Goal: Task Accomplishment & Management: Manage account settings

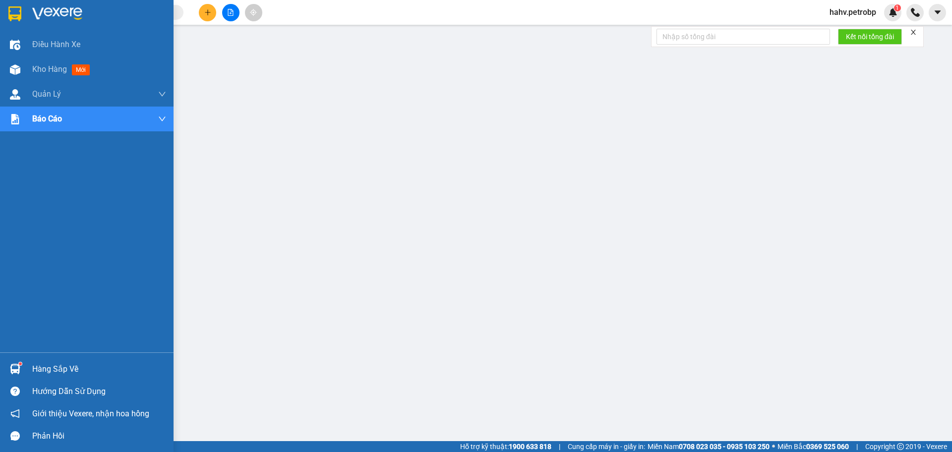
click at [29, 364] on div "Hàng sắp về" at bounding box center [87, 369] width 174 height 22
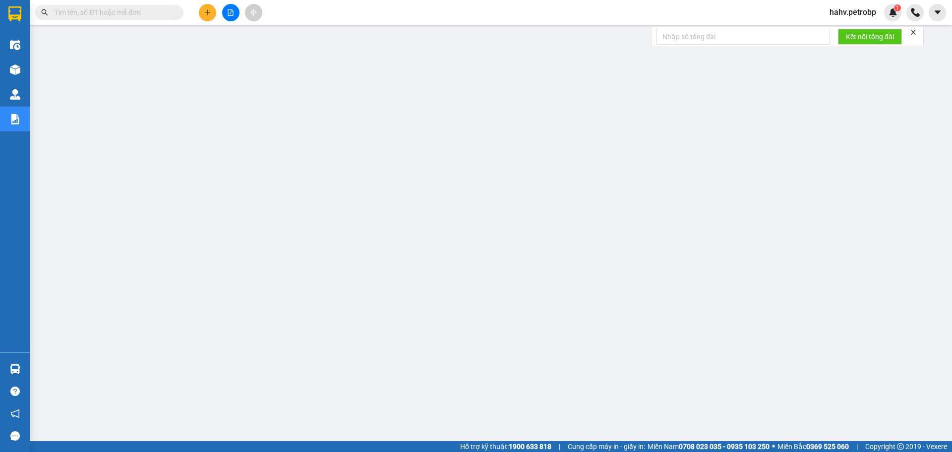
paste input "0917480289"
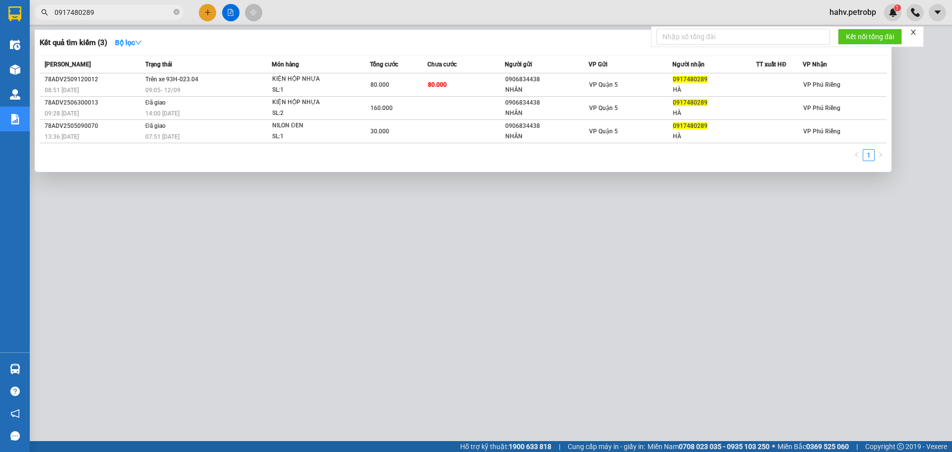
type input "0917480289"
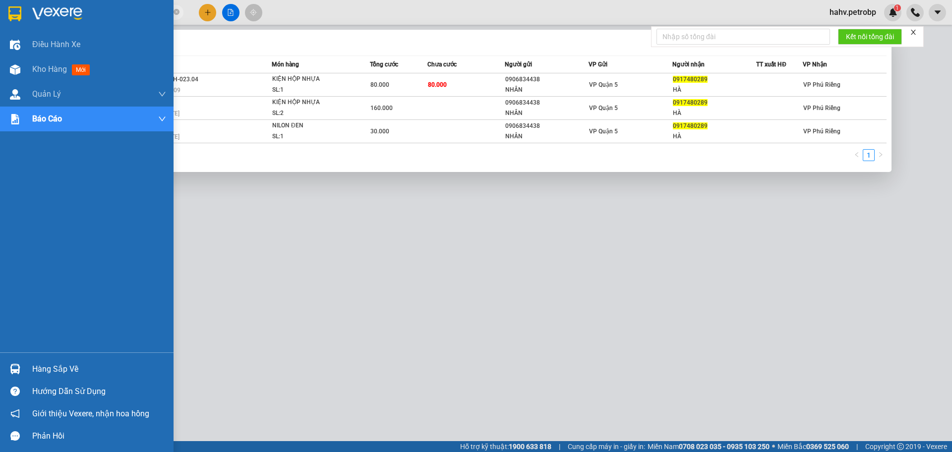
click at [46, 365] on div "Hàng sắp về" at bounding box center [99, 369] width 134 height 15
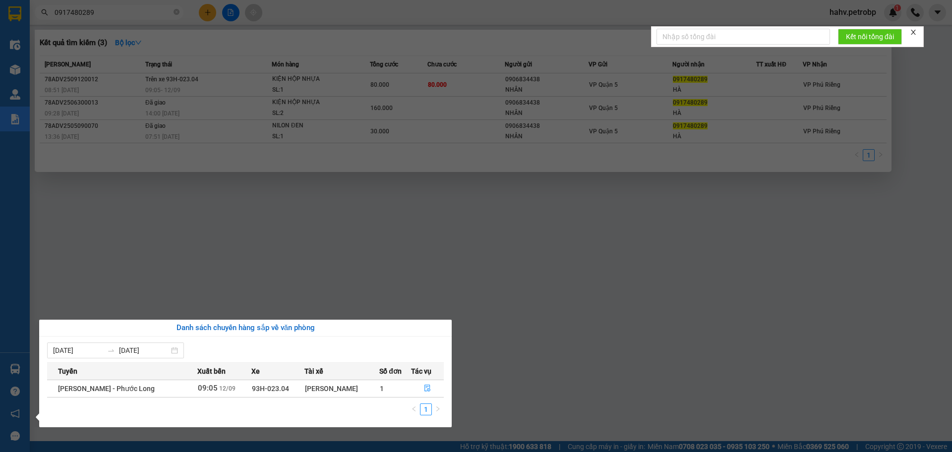
click at [658, 354] on section "Kết quả tìm kiếm ( 3 ) Bộ lọc Mã ĐH Trạng thái Món hàng Tổng cước Chưa cước Ngư…" at bounding box center [476, 226] width 952 height 452
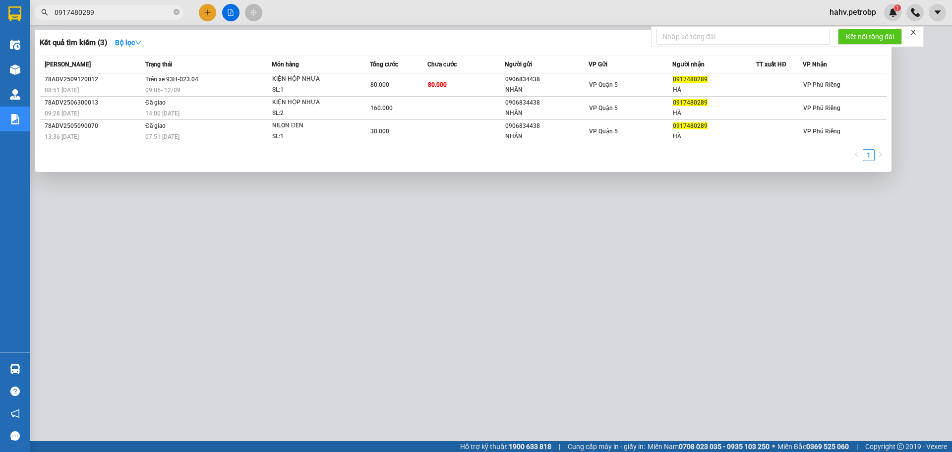
click at [658, 354] on div at bounding box center [476, 226] width 952 height 452
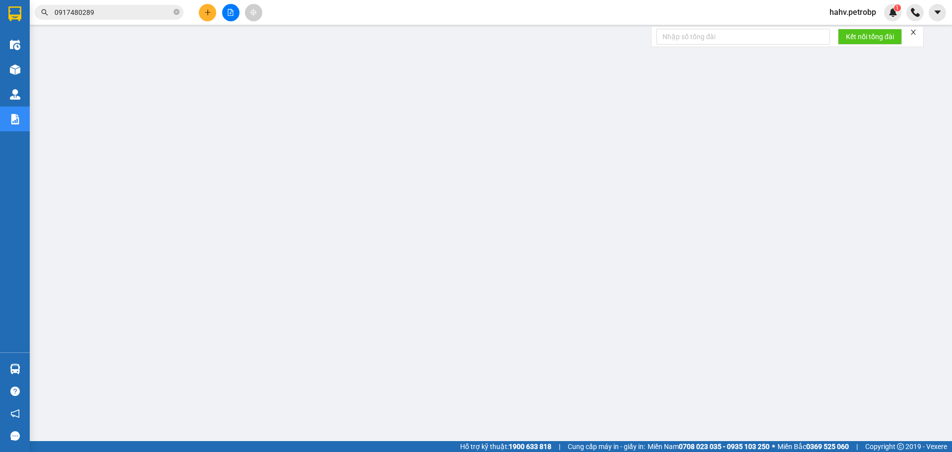
click at [205, 13] on icon "plus" at bounding box center [207, 12] width 7 height 7
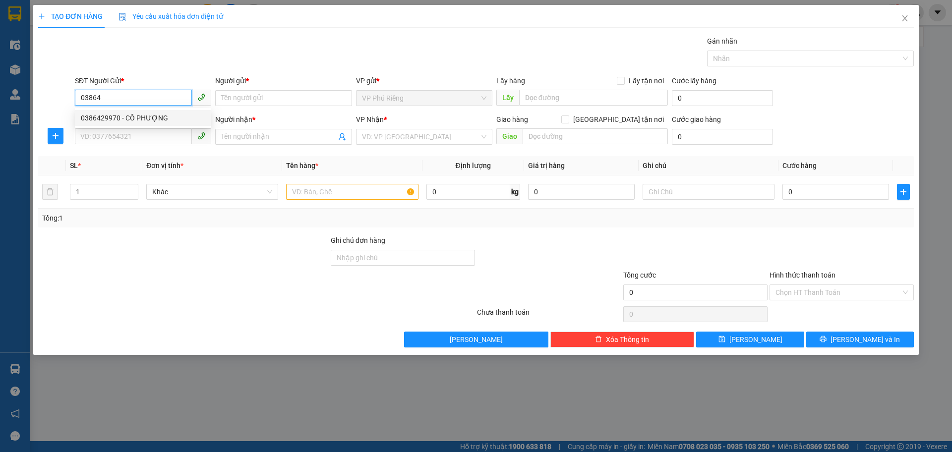
click at [164, 122] on div "0386429970 - CÔ PHƯỢNG" at bounding box center [143, 118] width 124 height 11
type input "0386429970"
type input "CÔ PHƯỢNG"
type input "0967079575"
type input "Cường"
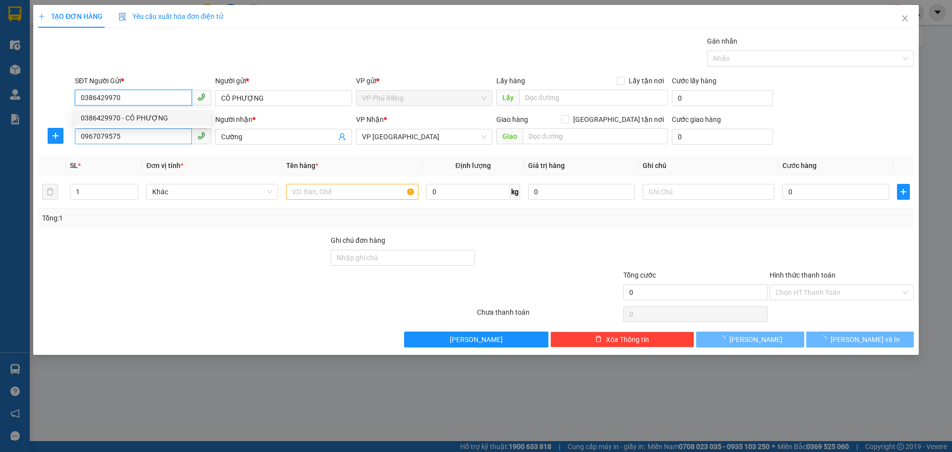
type input "30.000"
type input "0386429970"
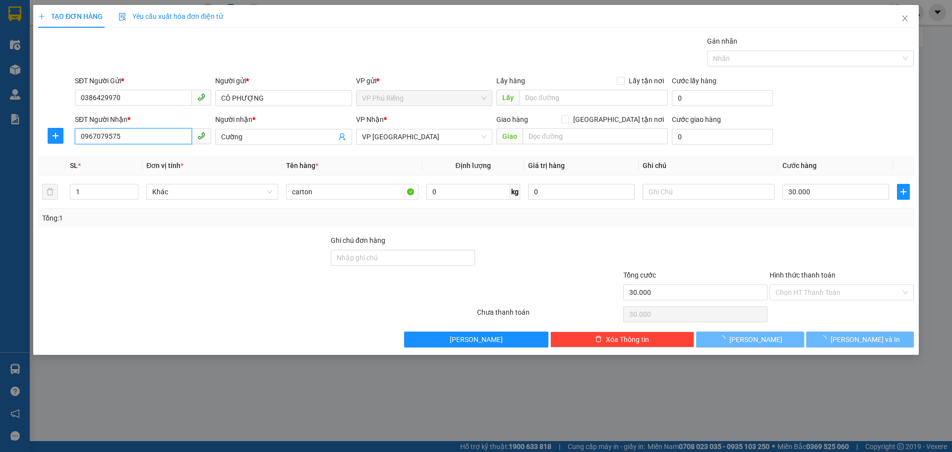
click at [160, 132] on input "0967079575" at bounding box center [133, 136] width 117 height 16
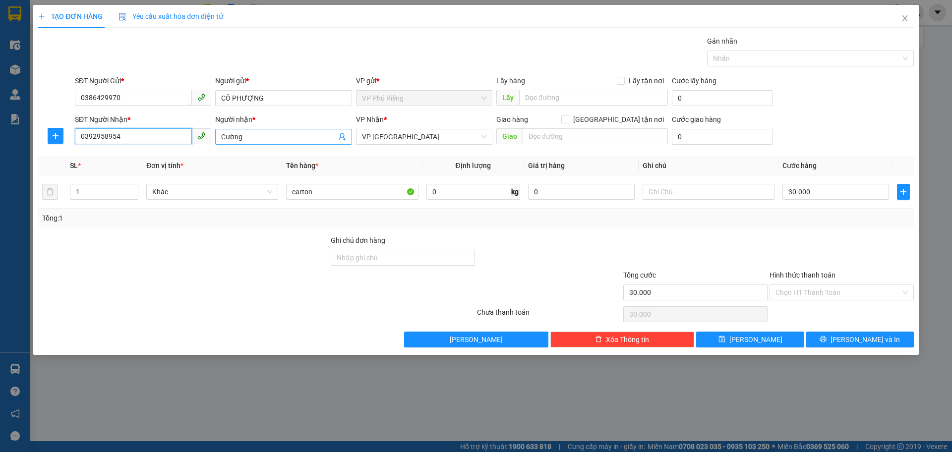
type input "0392958954"
click at [261, 133] on input "Cường" at bounding box center [278, 136] width 115 height 11
type input "C"
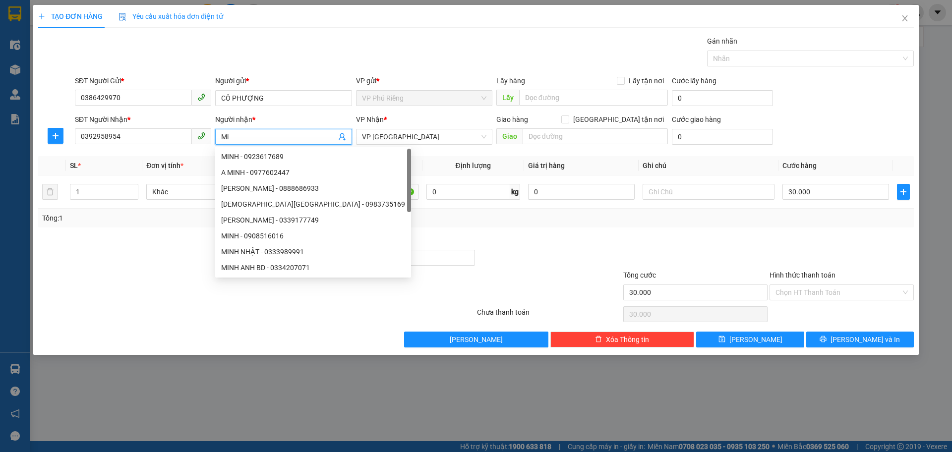
type input "M"
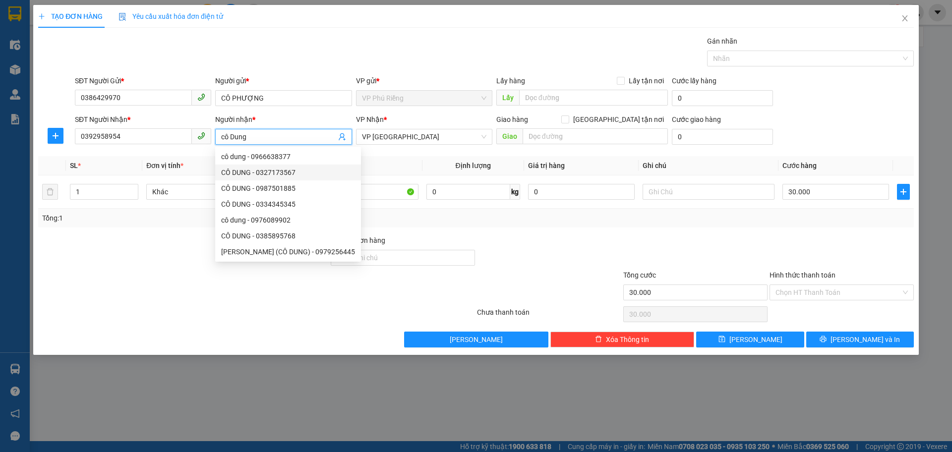
type input "cô Dung"
click at [639, 271] on span "Tổng cước" at bounding box center [639, 275] width 33 height 8
click at [639, 285] on input "30.000" at bounding box center [695, 293] width 144 height 16
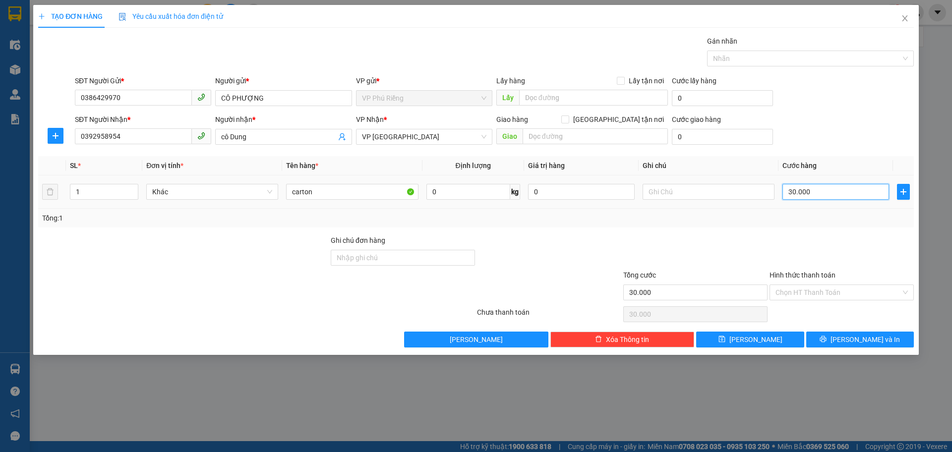
click at [836, 198] on input "30.000" at bounding box center [835, 192] width 107 height 16
type input "0"
type input "5"
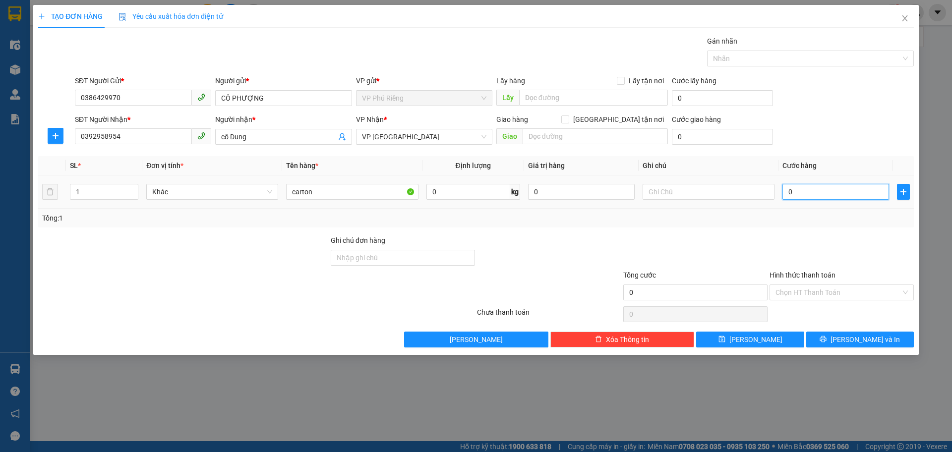
type input "5"
type input "05"
type input "52"
type input "052"
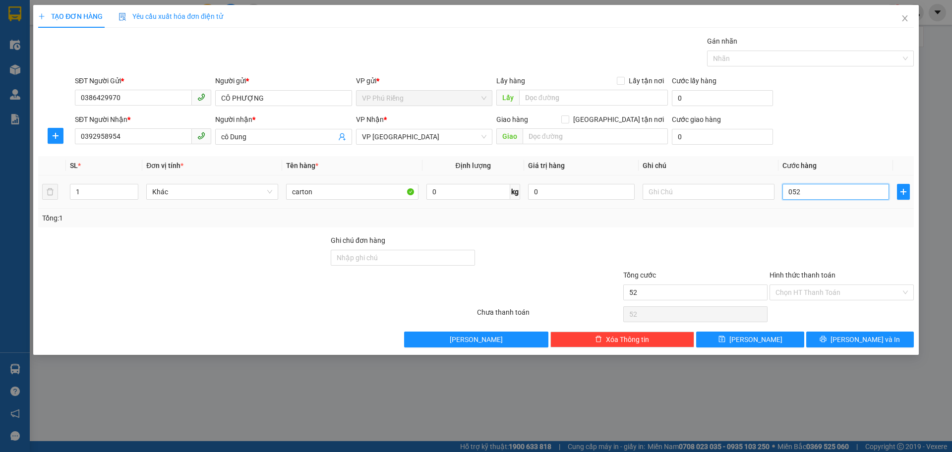
type input "5"
type input "05"
type input "50"
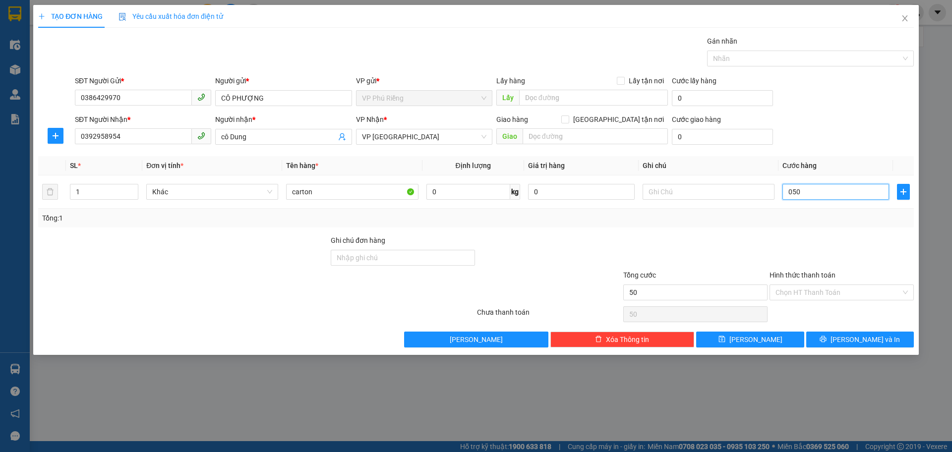
type input "050"
type input "50.000"
click at [743, 234] on div "Transit Pickup Surcharge Ids Transit Deliver Surcharge Ids Transit Deliver Surc…" at bounding box center [476, 192] width 876 height 312
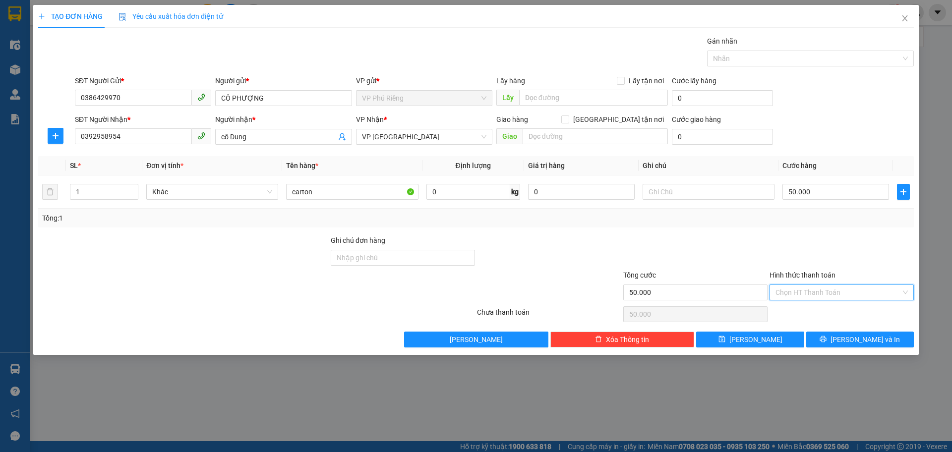
click at [804, 293] on input "Hình thức thanh toán" at bounding box center [837, 292] width 125 height 15
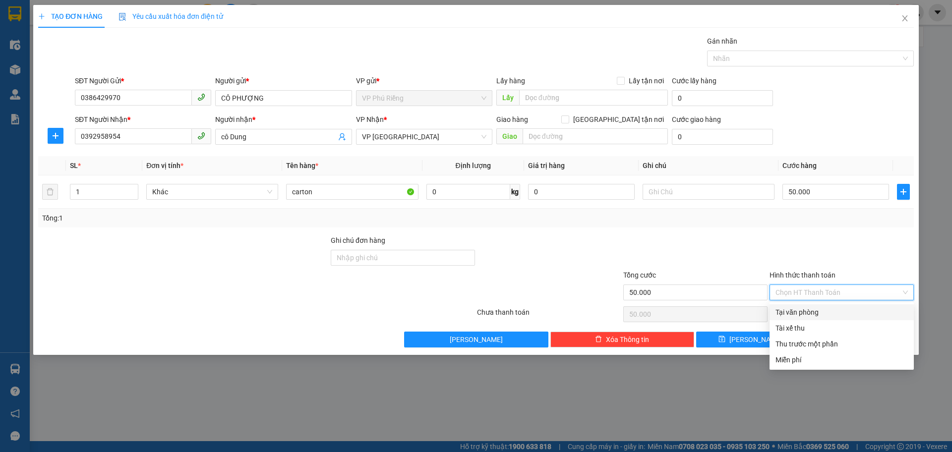
click at [805, 309] on div "Tại văn phòng" at bounding box center [841, 312] width 132 height 11
type input "0"
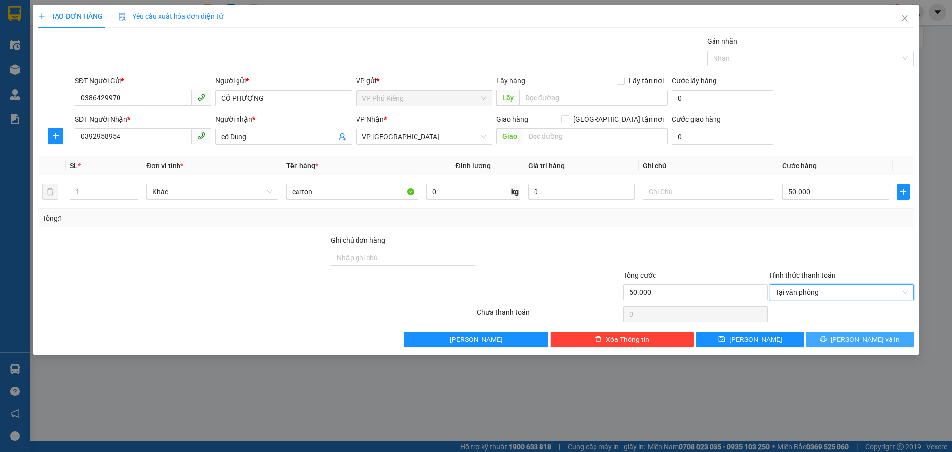
click at [852, 345] on span "[PERSON_NAME] và In" at bounding box center [865, 339] width 69 height 11
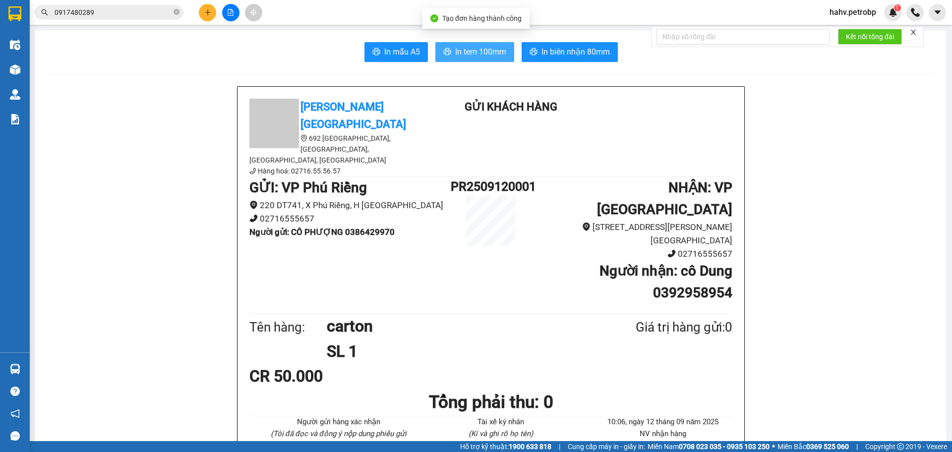
click at [484, 58] on span "In tem 100mm" at bounding box center [480, 52] width 51 height 12
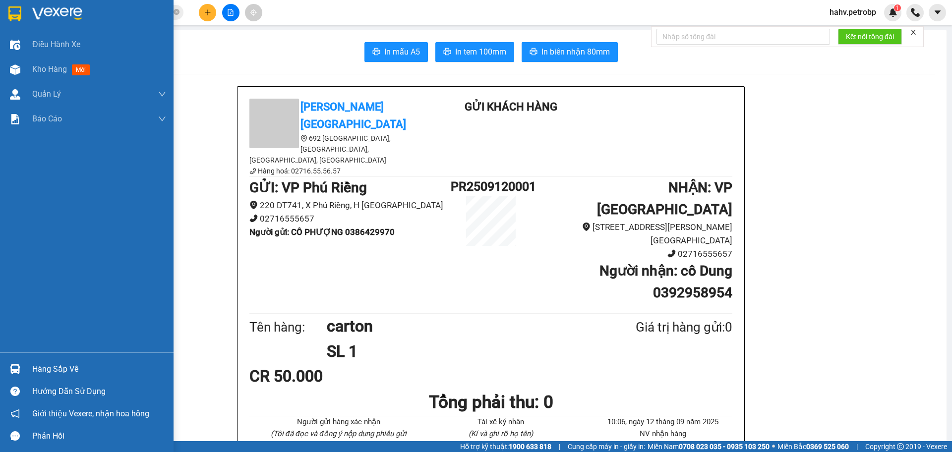
click at [7, 369] on div at bounding box center [14, 368] width 17 height 17
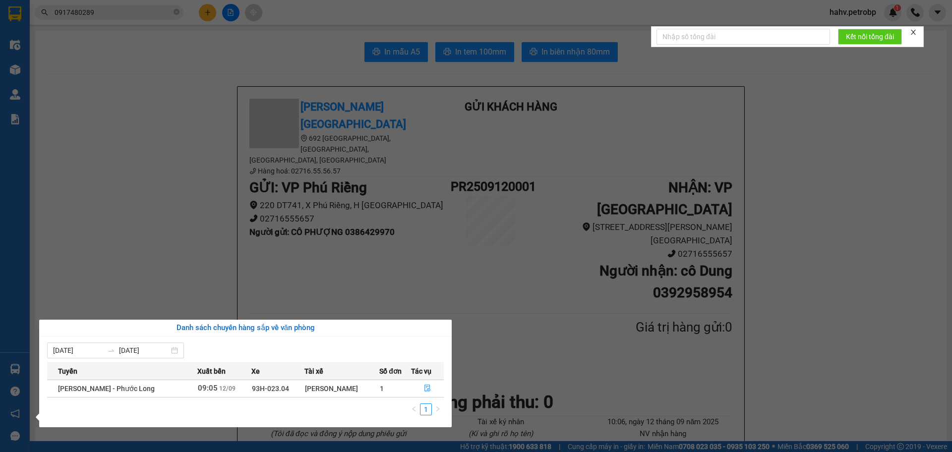
click at [4, 122] on div "Điều hành xe Kho hàng mới Quản [PERSON_NAME] lý chuyến Quản lý giao nhận mới Qu…" at bounding box center [15, 226] width 30 height 452
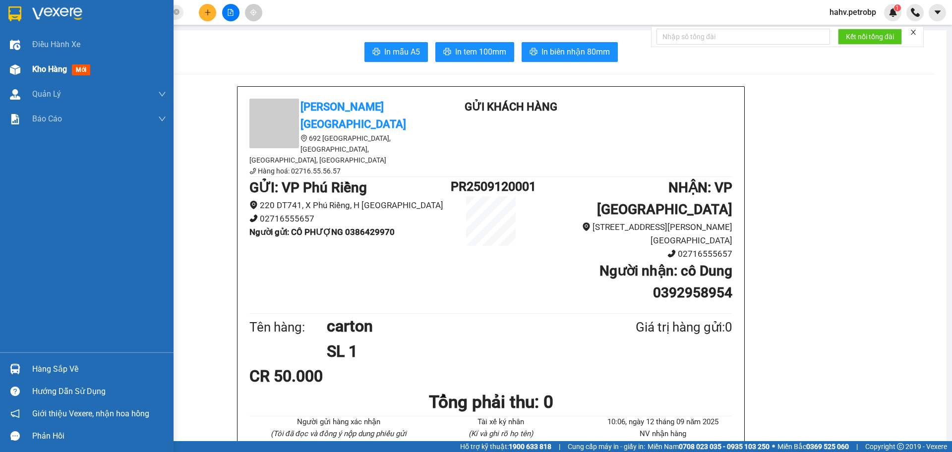
click at [13, 68] on img at bounding box center [15, 69] width 10 height 10
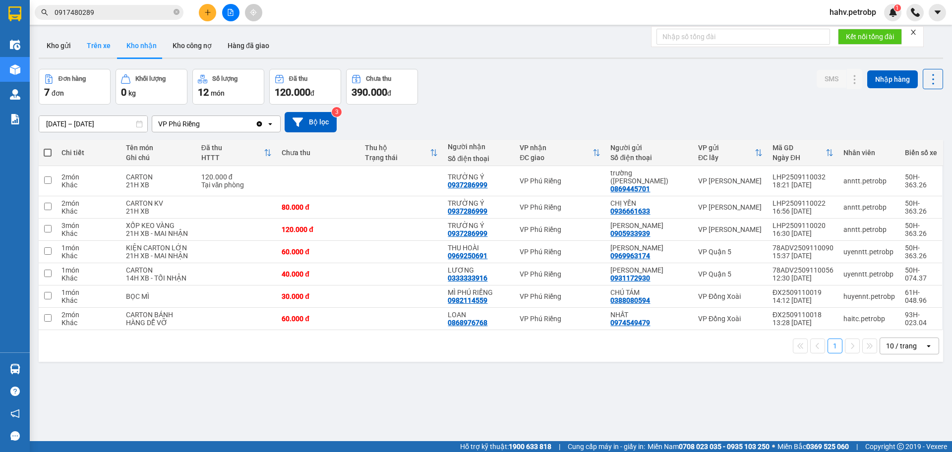
click at [92, 44] on button "Trên xe" at bounding box center [99, 46] width 40 height 24
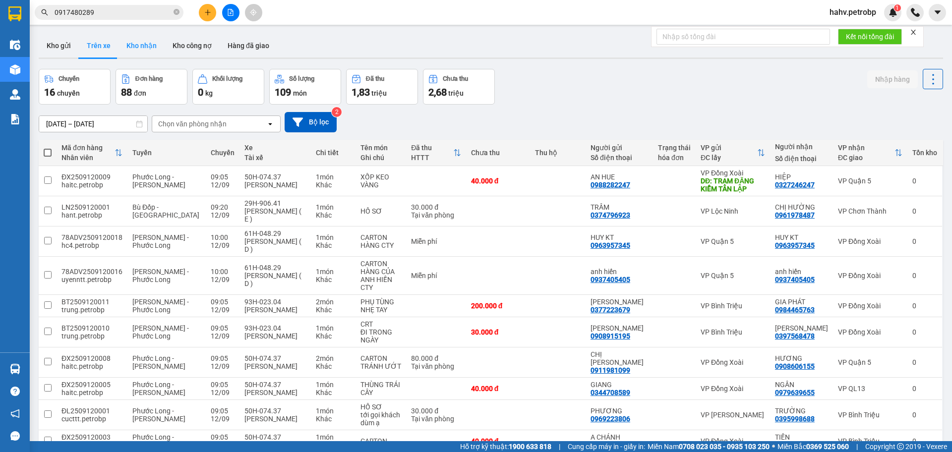
click at [124, 45] on button "Kho nhận" at bounding box center [142, 46] width 46 height 24
type input "[DATE] – [DATE]"
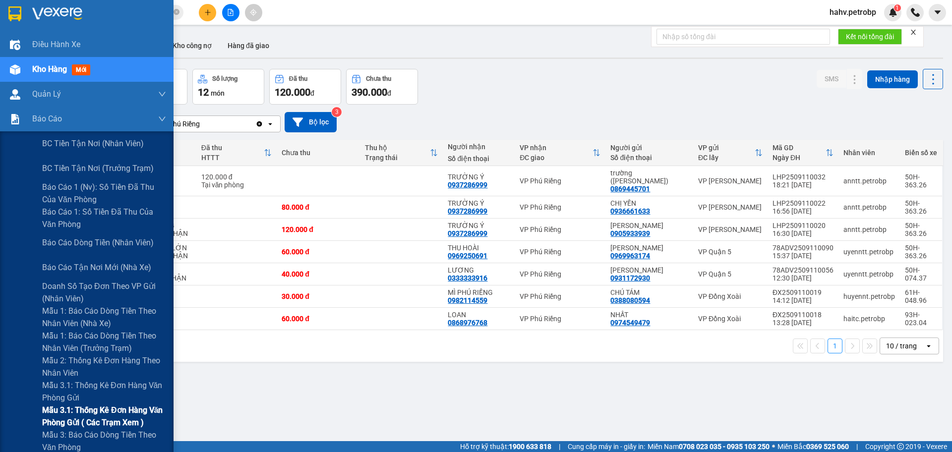
click at [2, 407] on div "Mẫu 3.1: Thống kê đơn hàng văn phòng gửi ( các trạm xem )" at bounding box center [87, 416] width 174 height 25
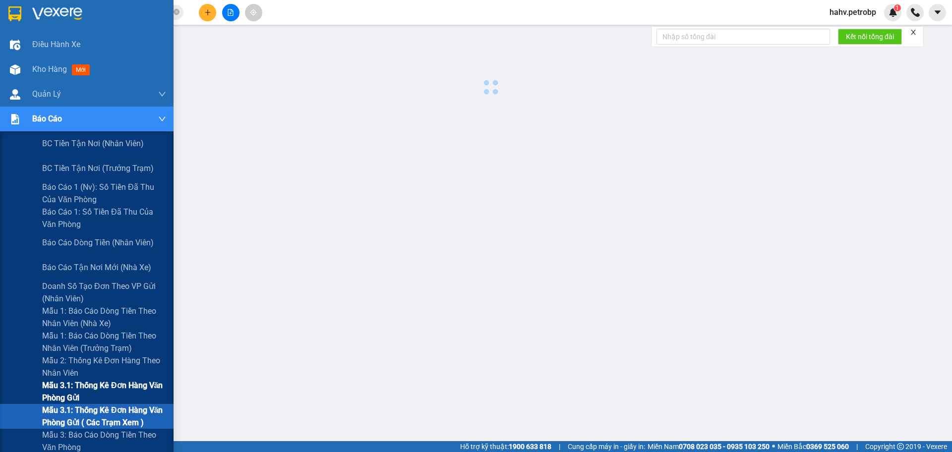
click at [5, 395] on div "Mẫu 3.1: Thống kê đơn hàng văn phòng gửi" at bounding box center [87, 391] width 174 height 25
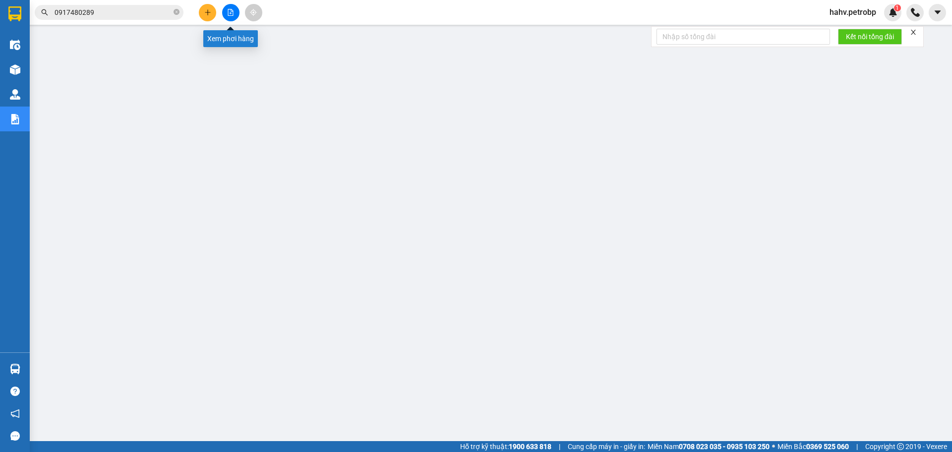
click at [227, 13] on button at bounding box center [230, 12] width 17 height 17
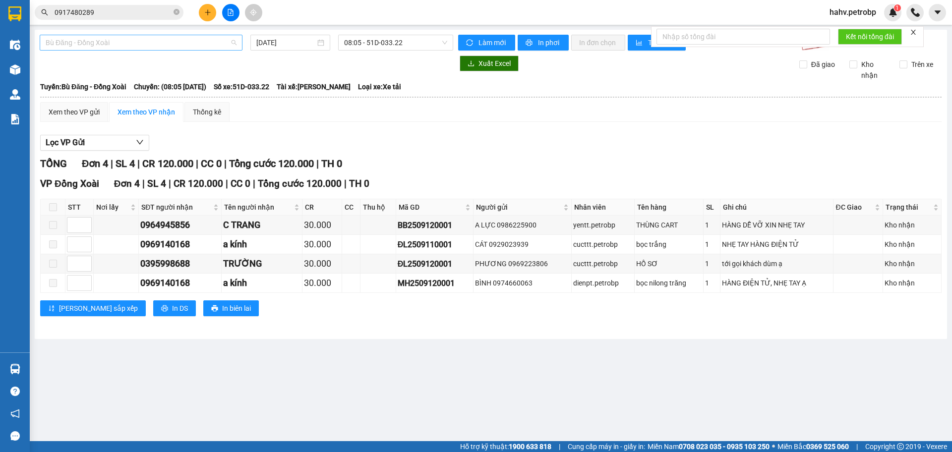
click at [146, 35] on span "Bù Đăng - Đồng Xoài" at bounding box center [141, 42] width 191 height 15
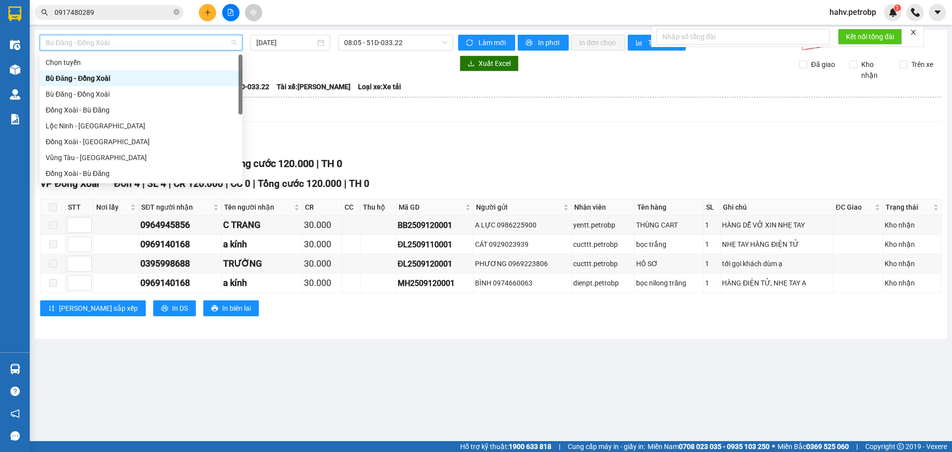
scroll to position [82, 0]
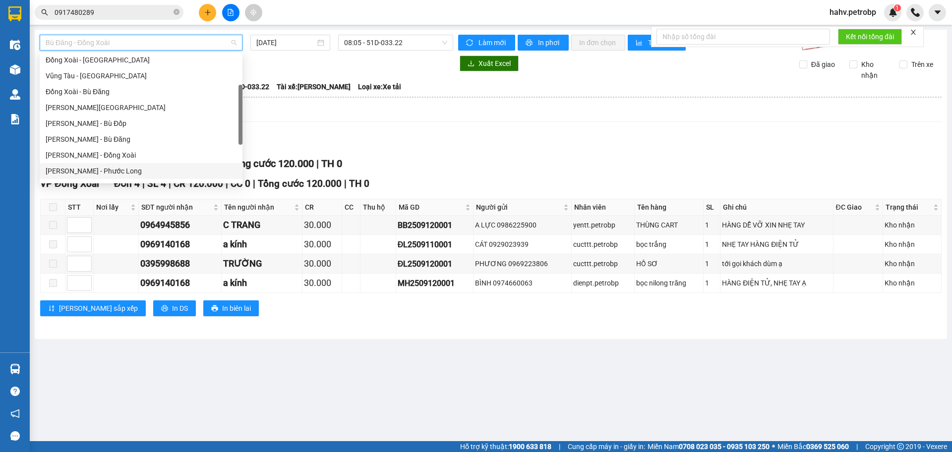
click at [129, 166] on div "[PERSON_NAME] - Phước Long" at bounding box center [141, 171] width 191 height 11
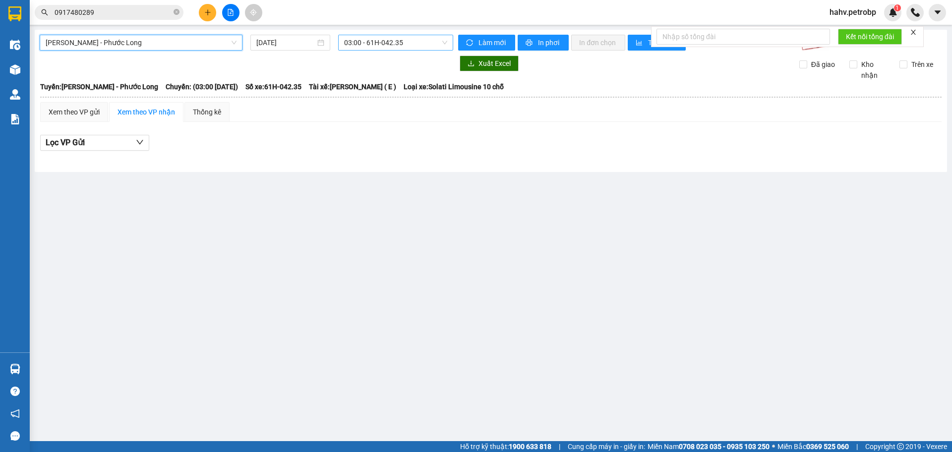
click at [403, 50] on span "03:00 - 61H-042.35" at bounding box center [395, 42] width 103 height 15
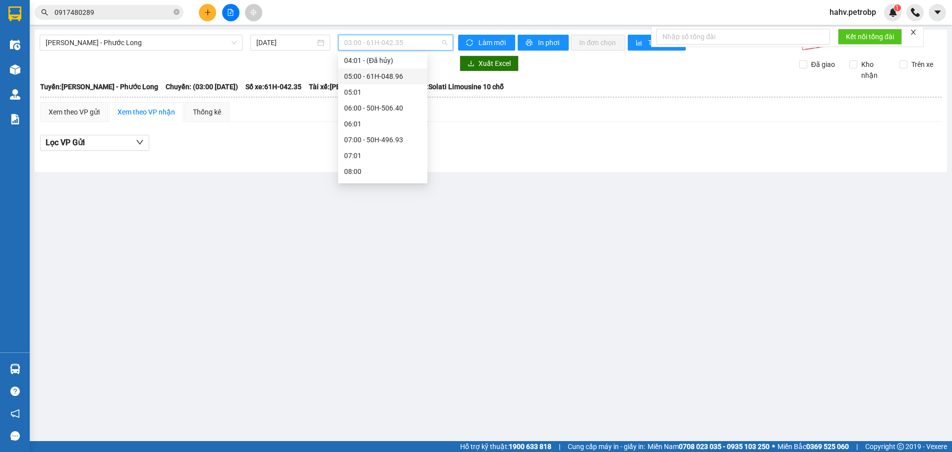
scroll to position [66, 0]
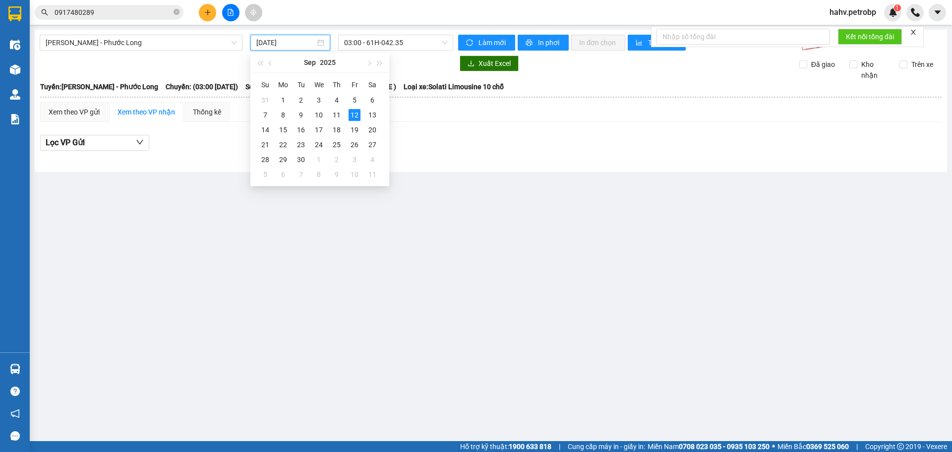
click at [283, 47] on input "[DATE]" at bounding box center [285, 42] width 59 height 11
click at [338, 111] on div "11" at bounding box center [337, 115] width 12 height 12
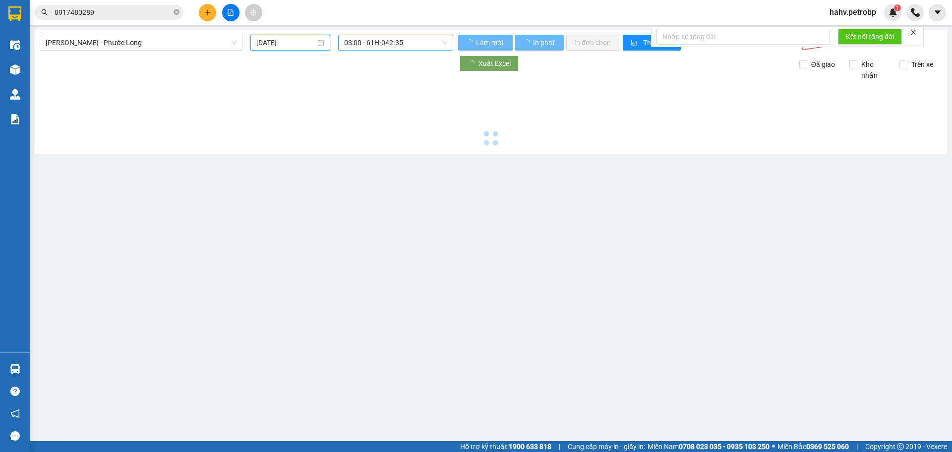
type input "[DATE]"
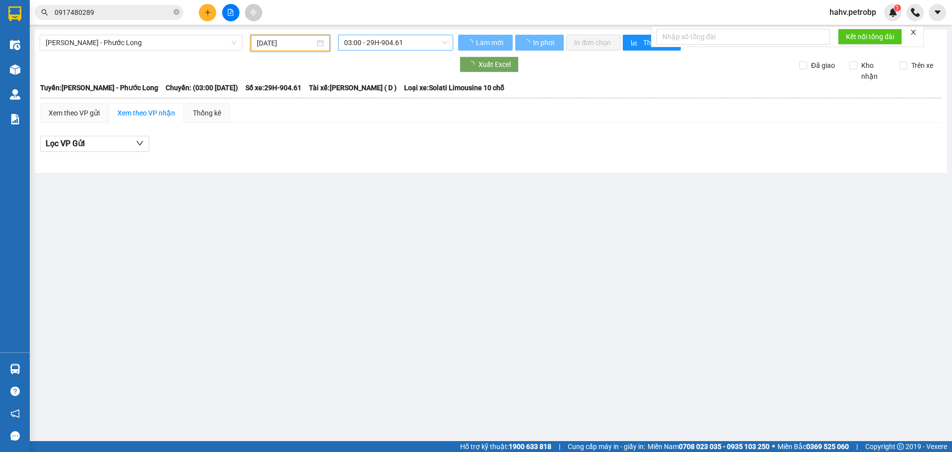
click at [375, 49] on span "03:00 - 29H-904.61" at bounding box center [395, 42] width 103 height 15
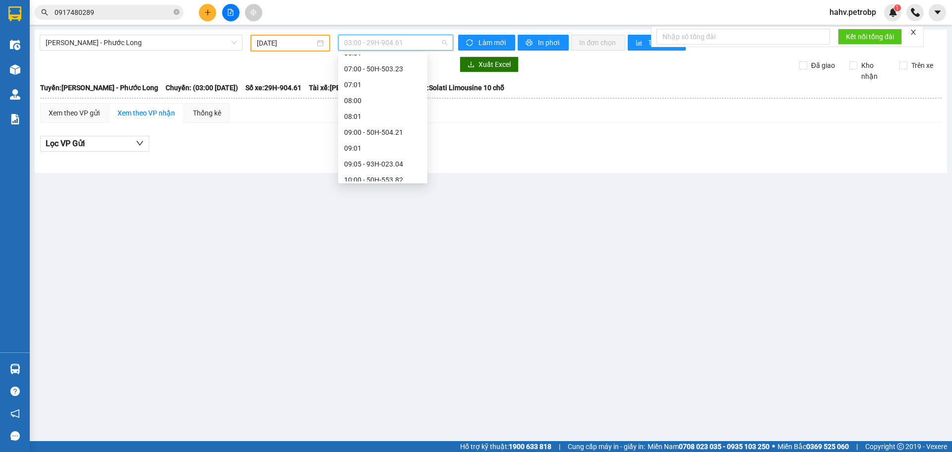
scroll to position [571, 0]
click at [387, 144] on div "21:05 - 50H-363.26" at bounding box center [382, 141] width 77 height 11
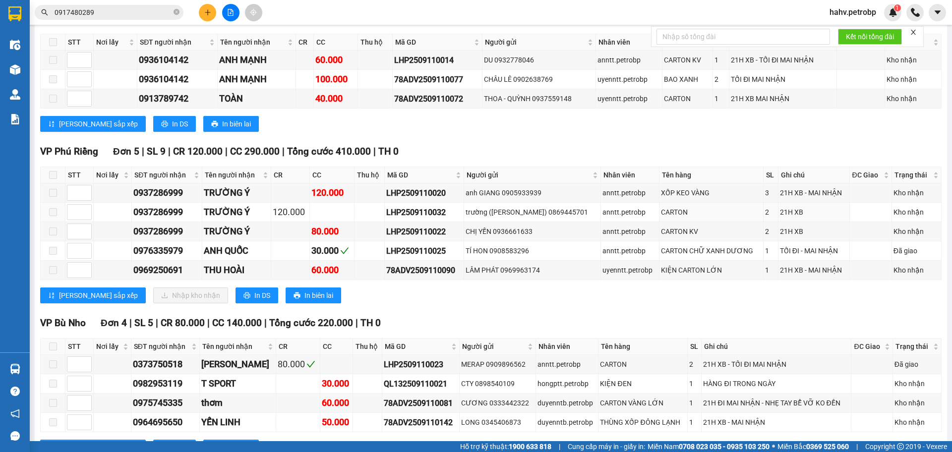
scroll to position [2086, 0]
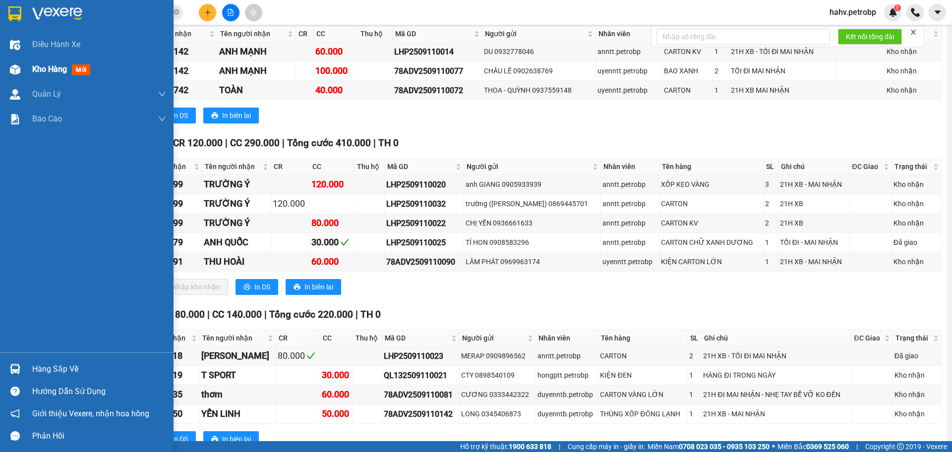
click at [17, 61] on div at bounding box center [14, 69] width 17 height 17
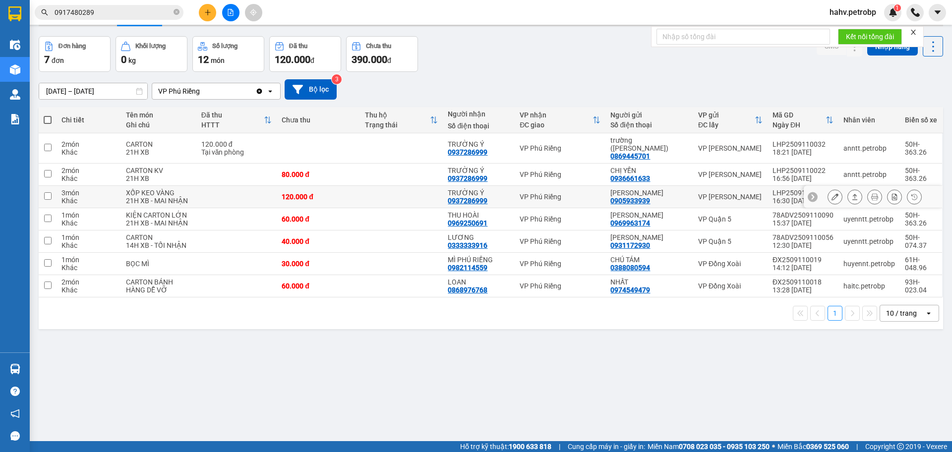
scroll to position [29, 0]
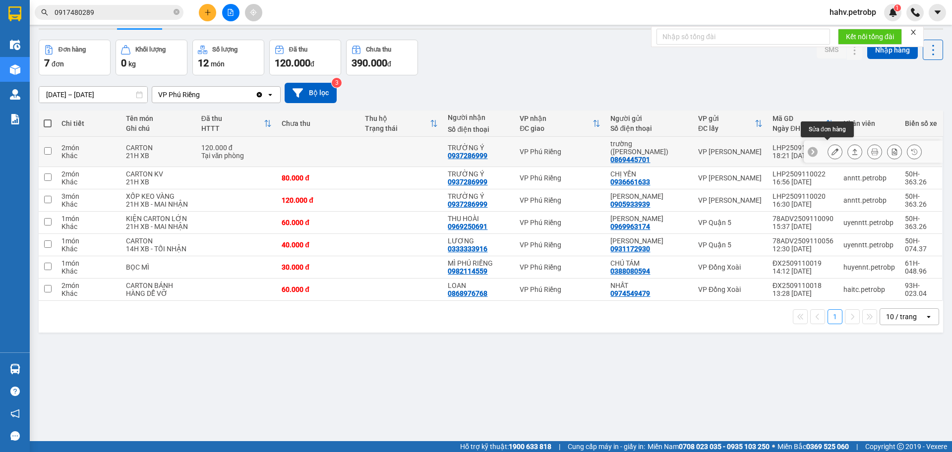
click at [831, 150] on icon at bounding box center [834, 151] width 7 height 7
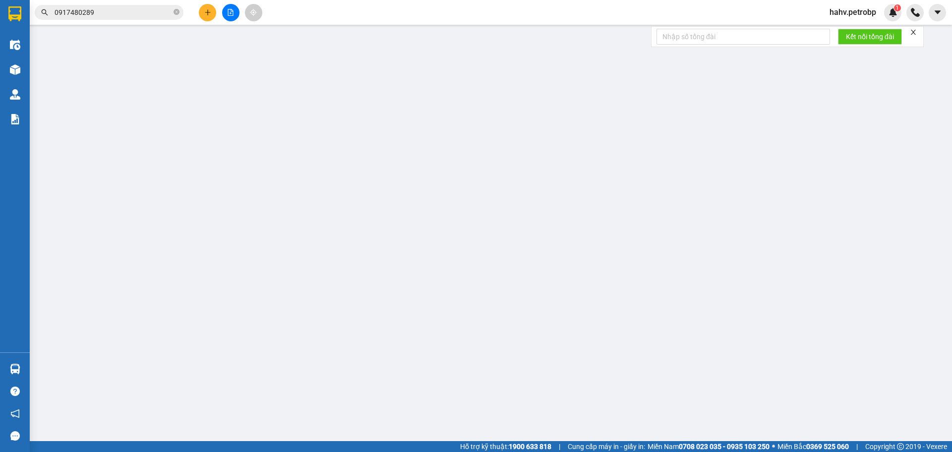
type input "0869445701"
type input "trường ([PERSON_NAME])"
type input "0937286999"
type input "TRƯỜNG Ý"
type input "120.000"
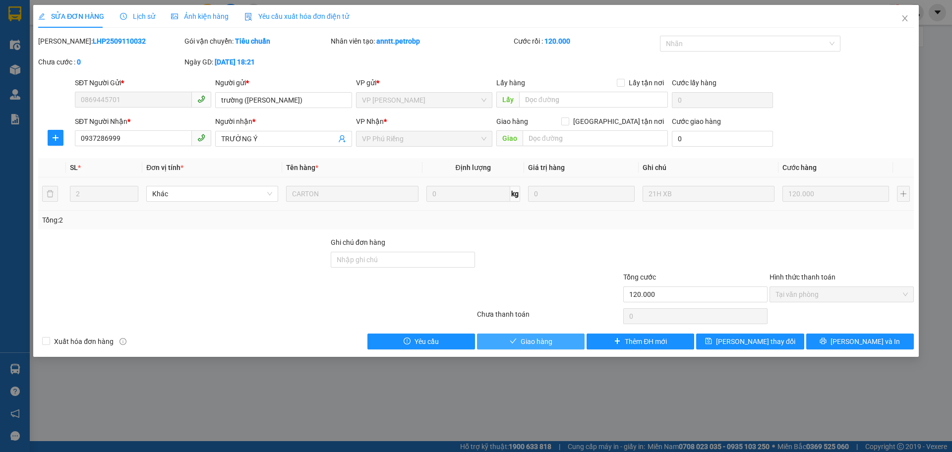
click at [543, 340] on span "Giao hàng" at bounding box center [537, 341] width 32 height 11
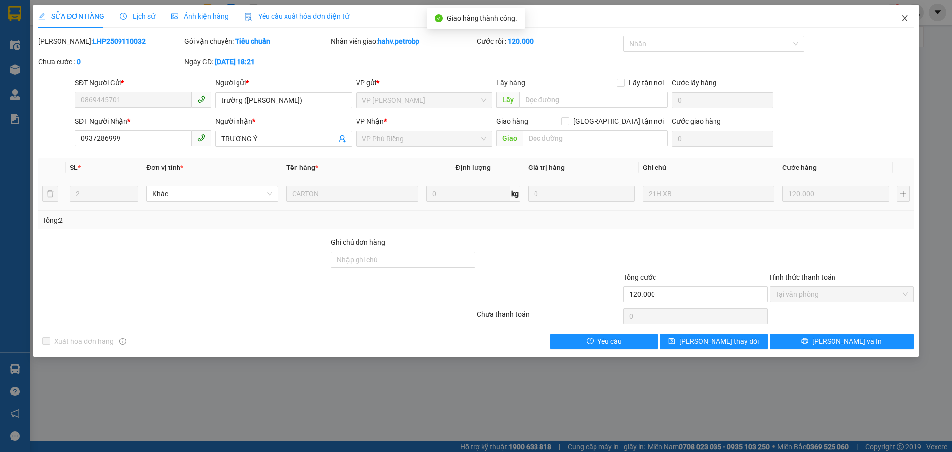
click at [910, 18] on span "Close" at bounding box center [905, 19] width 28 height 28
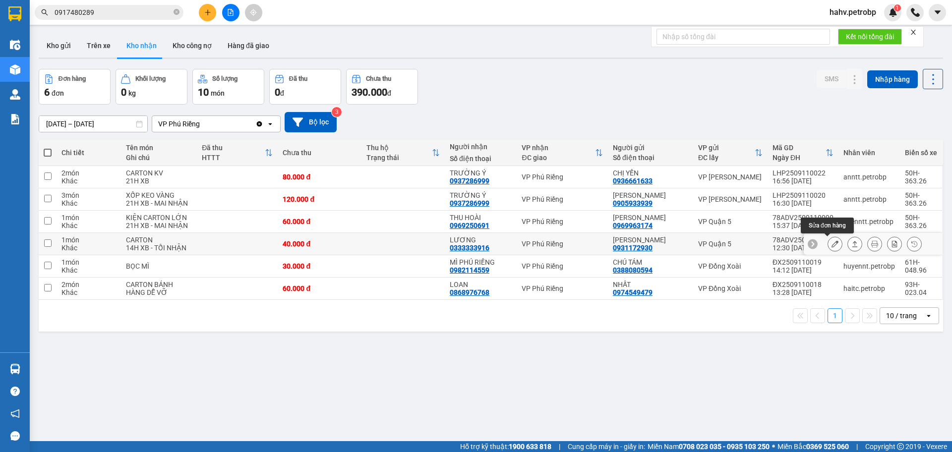
click at [828, 241] on button at bounding box center [835, 244] width 14 height 17
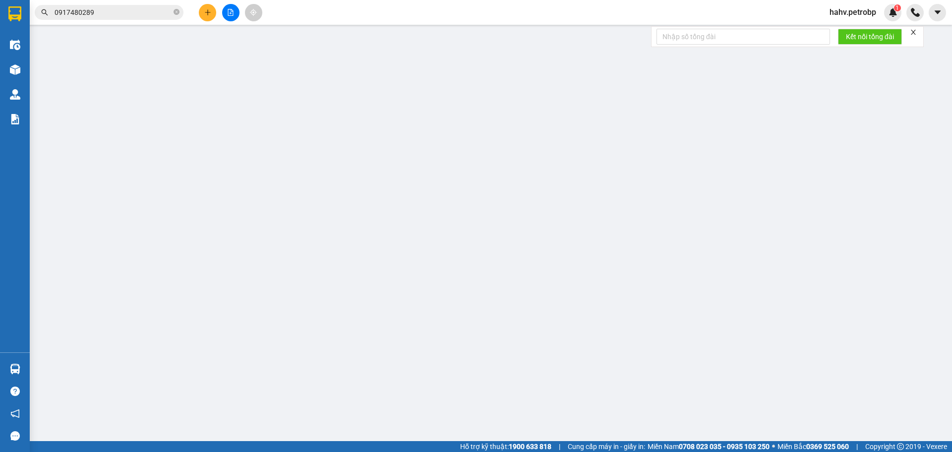
type input "0931172930"
type input "[PERSON_NAME]"
type input "0333333916"
type input "LƯƠNG"
type input "40.000"
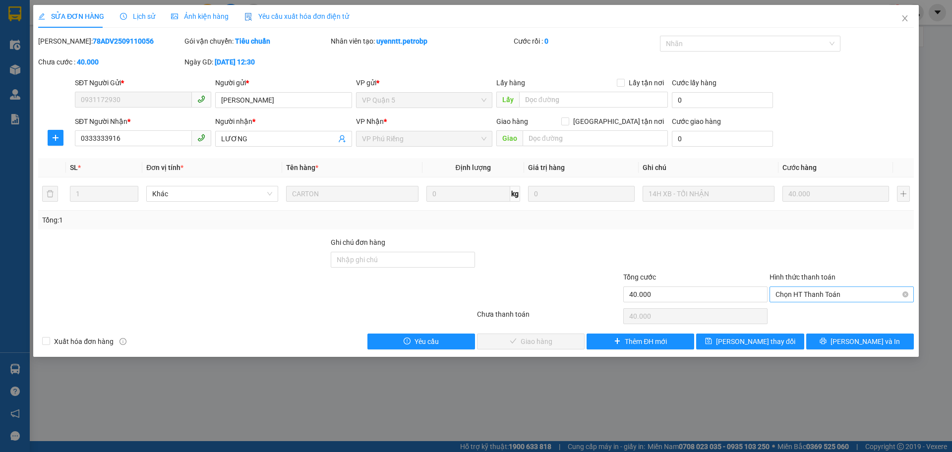
click at [803, 292] on span "Chọn HT Thanh Toán" at bounding box center [841, 294] width 132 height 15
click at [800, 316] on div "Tại văn phòng" at bounding box center [841, 314] width 132 height 11
type input "0"
click at [565, 343] on button "[PERSON_NAME] và Giao hàng" at bounding box center [531, 342] width 108 height 16
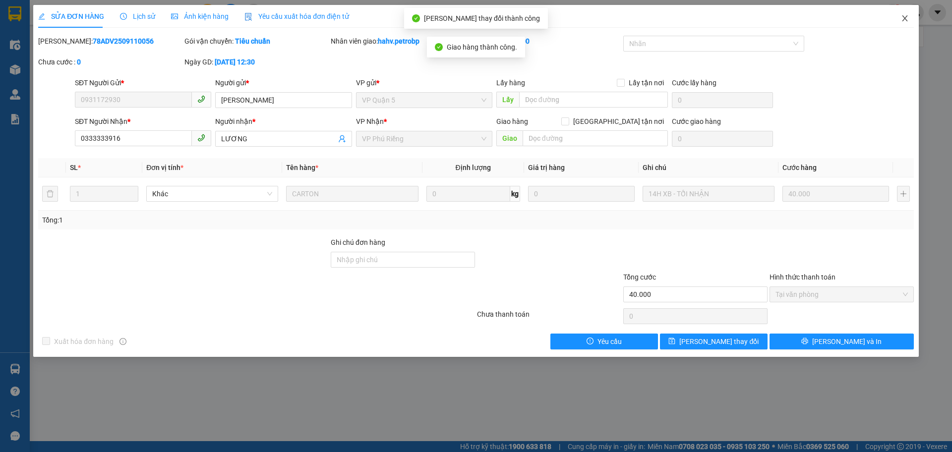
click at [911, 18] on span "Close" at bounding box center [905, 19] width 28 height 28
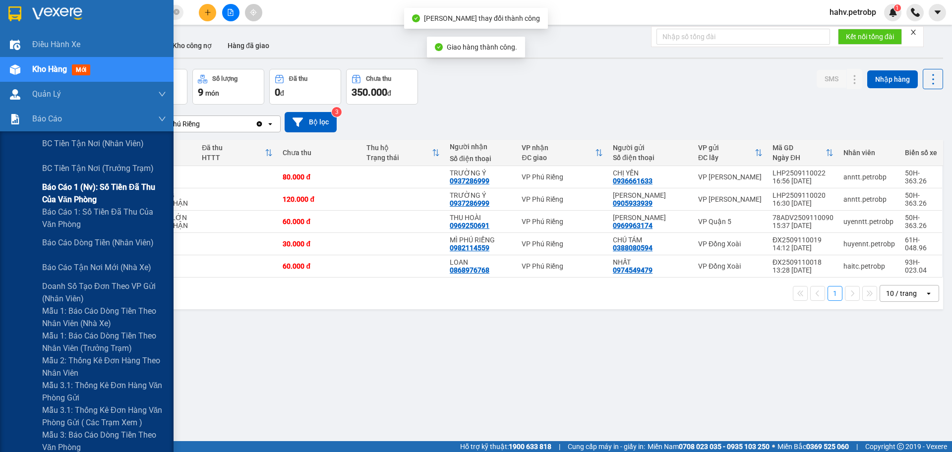
click at [23, 187] on div "Báo cáo 1 (nv): Số tiền đã thu của văn phòng" at bounding box center [87, 193] width 174 height 25
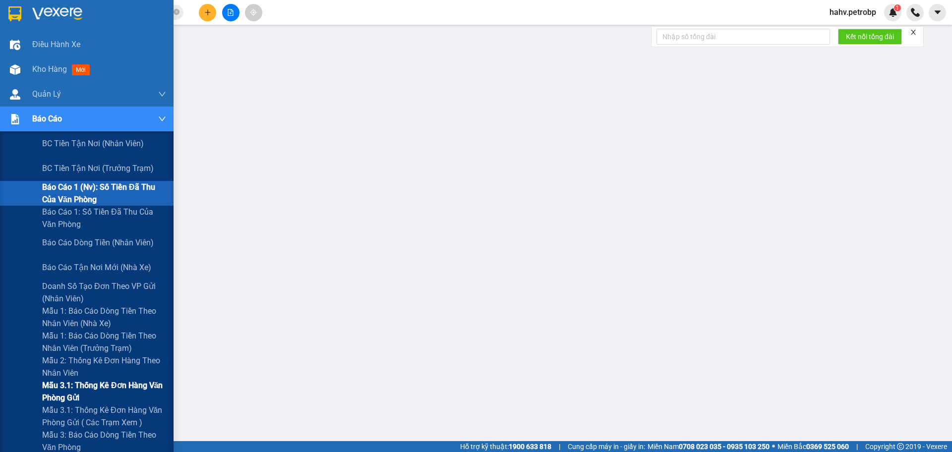
drag, startPoint x: 27, startPoint y: 383, endPoint x: 44, endPoint y: 381, distance: 16.5
click at [28, 383] on div "Mẫu 3.1: Thống kê đơn hàng văn phòng gửi" at bounding box center [87, 391] width 174 height 25
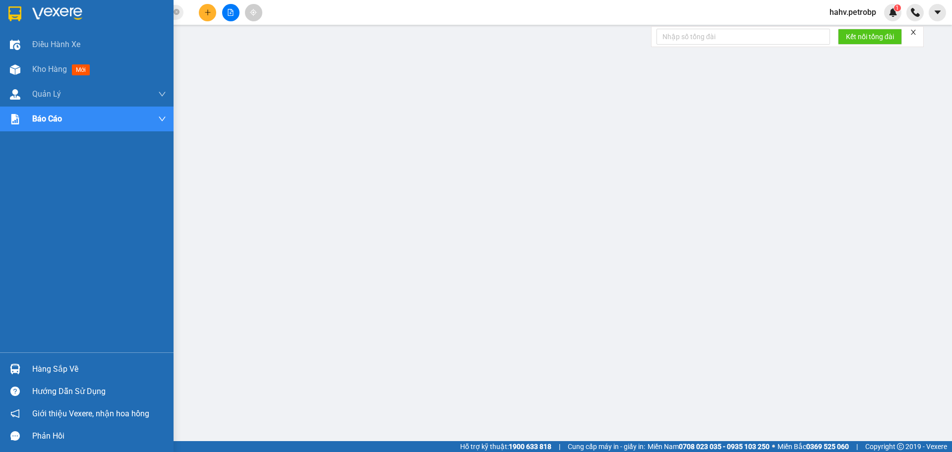
drag, startPoint x: 13, startPoint y: 365, endPoint x: 31, endPoint y: 365, distance: 18.3
click at [13, 365] on img at bounding box center [15, 369] width 10 height 10
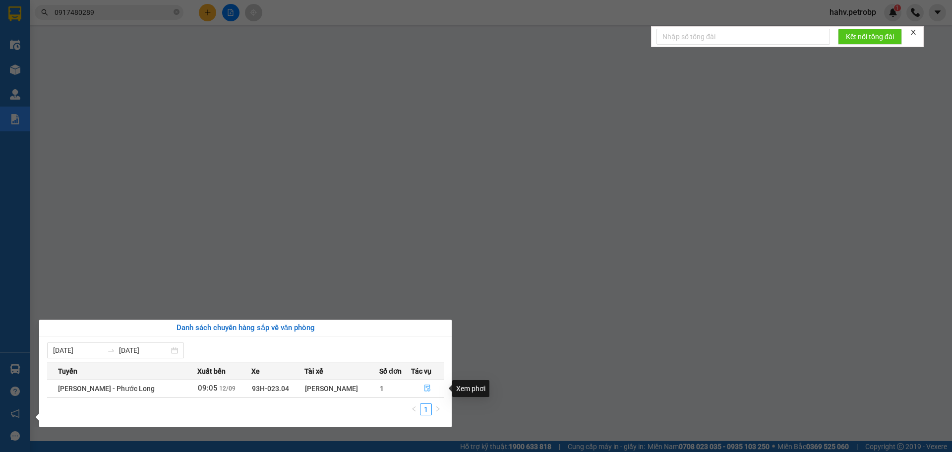
click at [429, 388] on icon "file-done" at bounding box center [427, 388] width 6 height 7
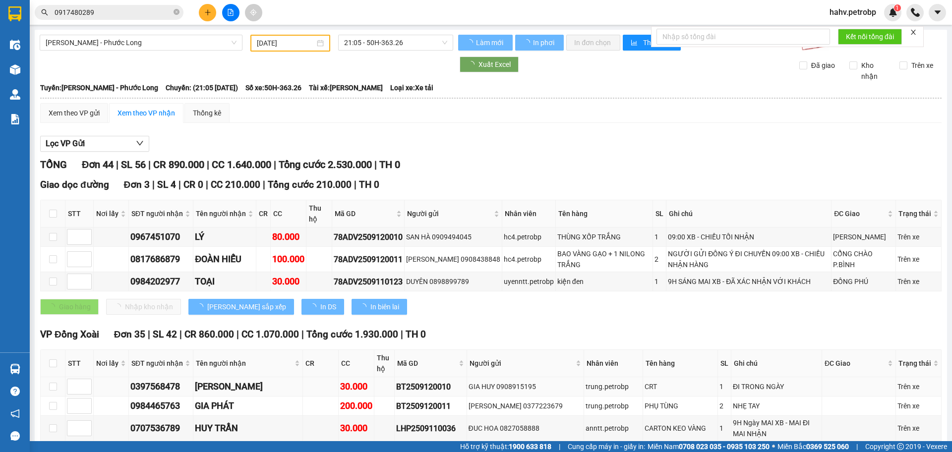
type input "[DATE]"
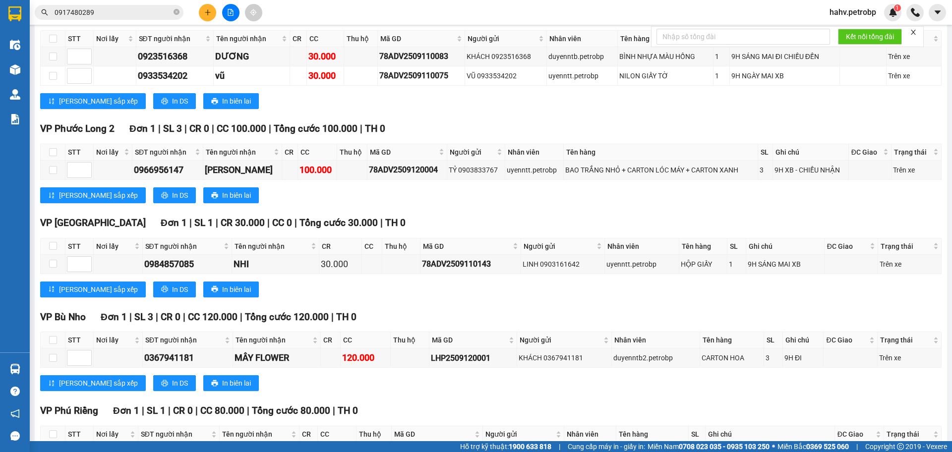
scroll to position [1246, 0]
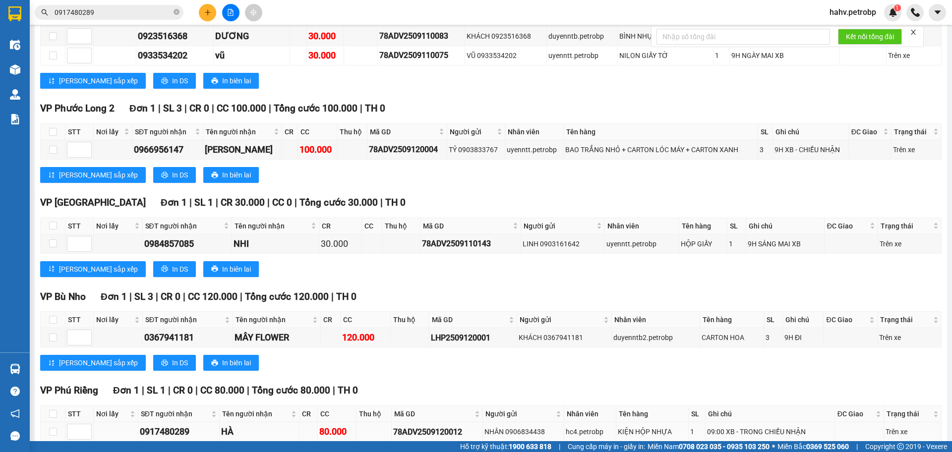
click at [173, 425] on div "0917480289" at bounding box center [179, 432] width 78 height 14
copy div "0917480289"
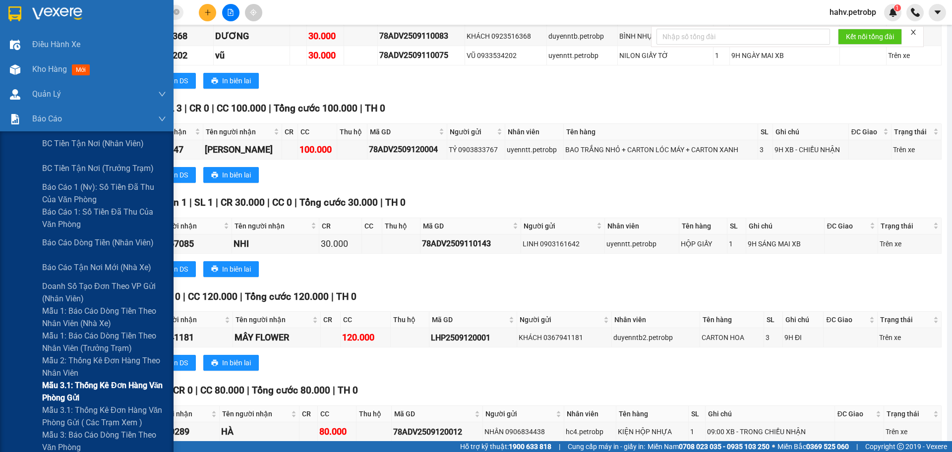
click at [1, 387] on div "Mẫu 3.1: Thống kê đơn hàng văn phòng gửi" at bounding box center [87, 391] width 174 height 25
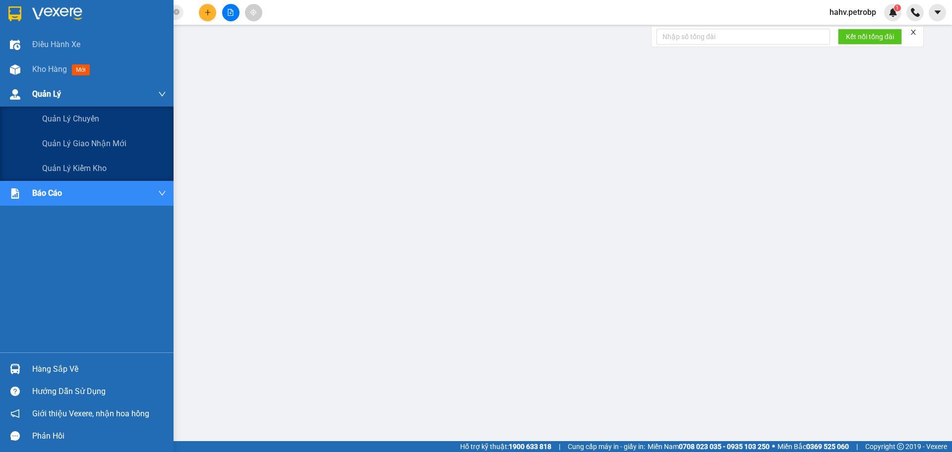
click at [6, 87] on div at bounding box center [14, 94] width 17 height 17
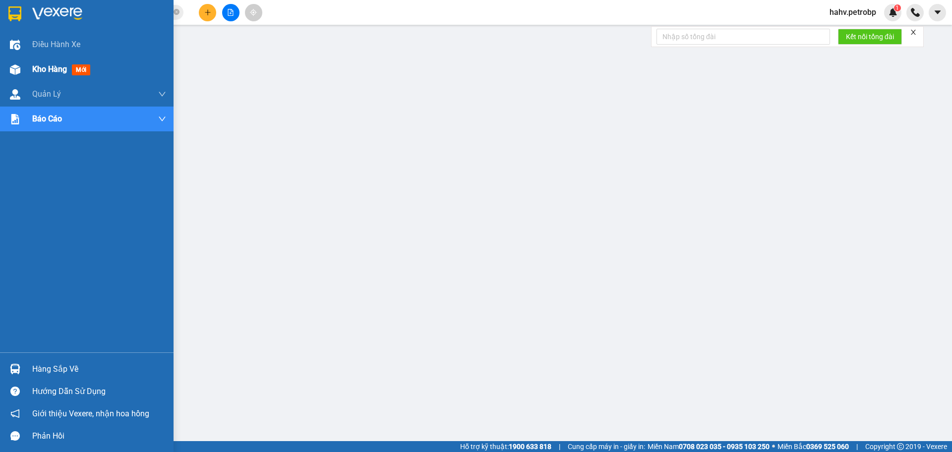
click at [20, 73] on img at bounding box center [15, 69] width 10 height 10
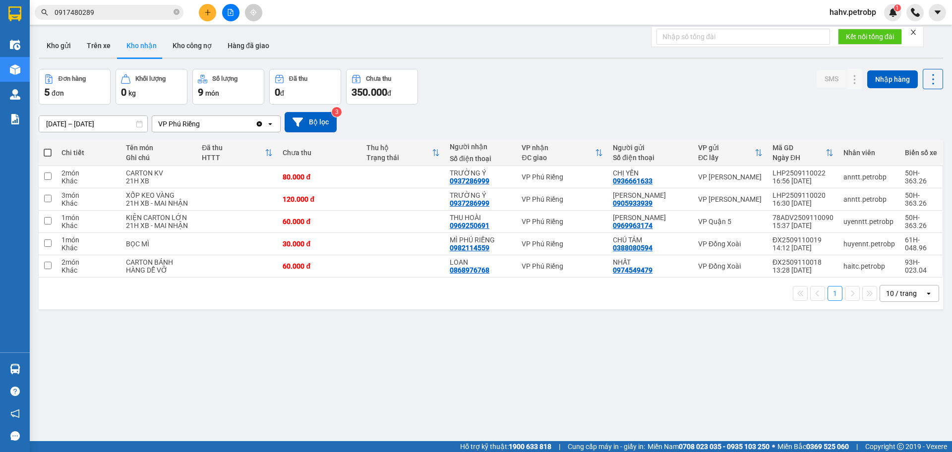
click at [119, 47] on button "Kho nhận" at bounding box center [142, 46] width 46 height 24
click at [88, 39] on button "Trên xe" at bounding box center [99, 46] width 40 height 24
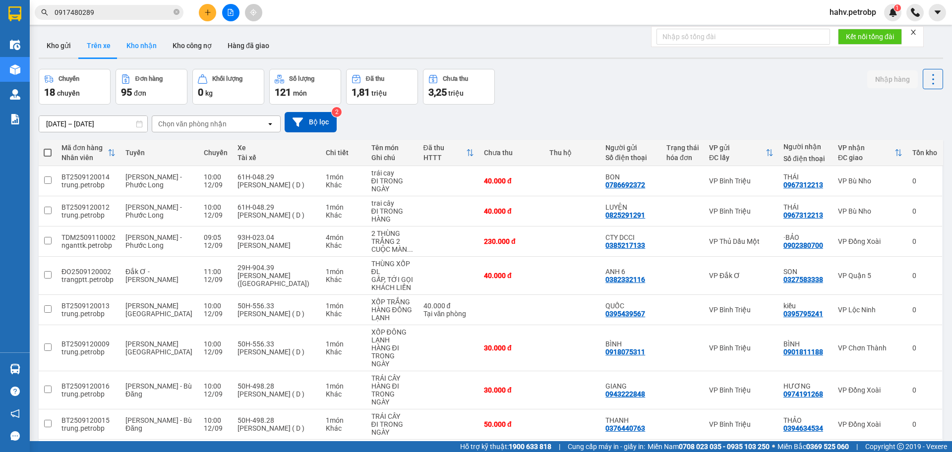
click at [138, 34] on button "Kho nhận" at bounding box center [142, 46] width 46 height 24
type input "[DATE] – [DATE]"
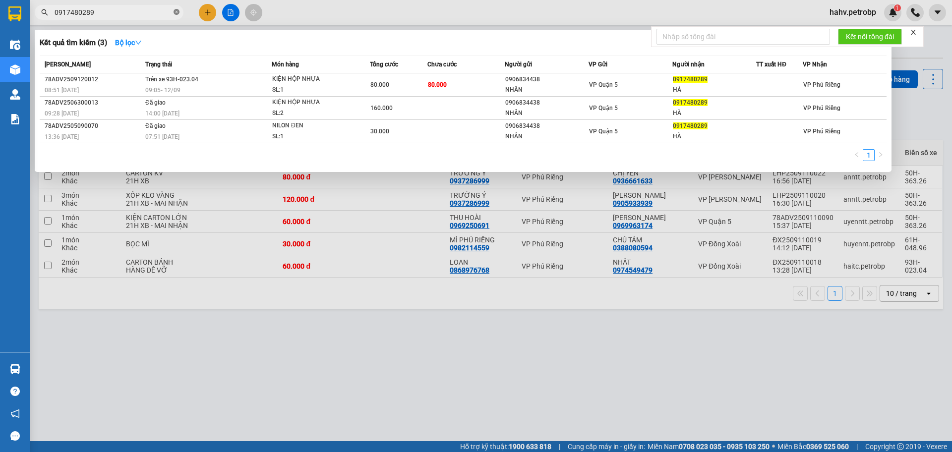
click at [177, 8] on span at bounding box center [177, 12] width 6 height 9
